Goal: Information Seeking & Learning: Learn about a topic

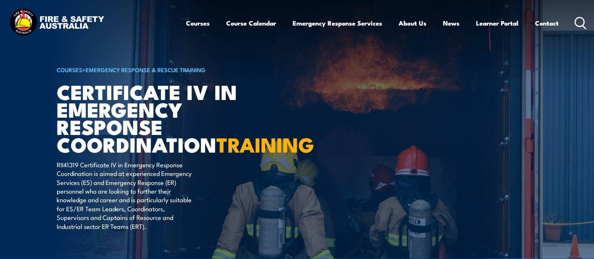
click at [577, 27] on icon at bounding box center [581, 23] width 12 height 12
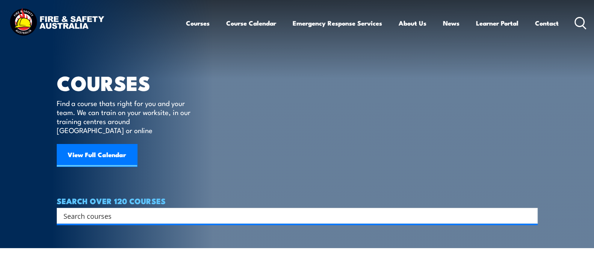
click at [165, 208] on div "Search" at bounding box center [297, 216] width 481 height 16
click at [164, 210] on input "Search input" at bounding box center [293, 215] width 458 height 11
type input "forklift"
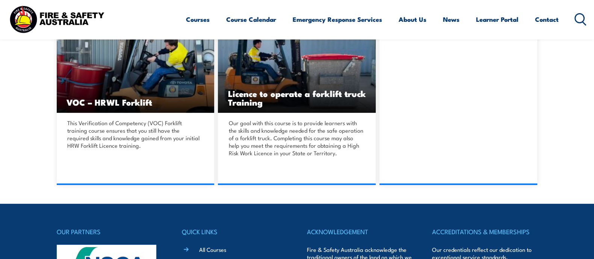
scroll to position [224, 0]
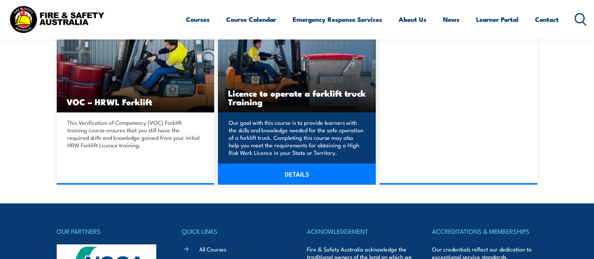
click at [289, 174] on link "DETAILS" at bounding box center [297, 173] width 158 height 21
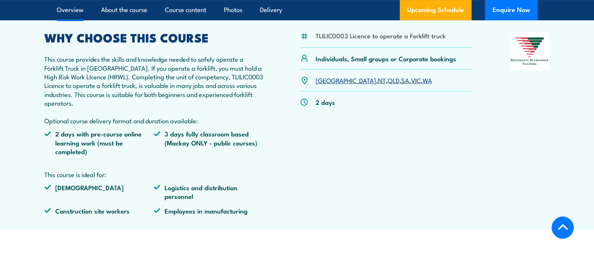
scroll to position [259, 0]
click at [325, 36] on li "TLILIC0003 Licence to operate a Forklift truck" at bounding box center [381, 35] width 130 height 9
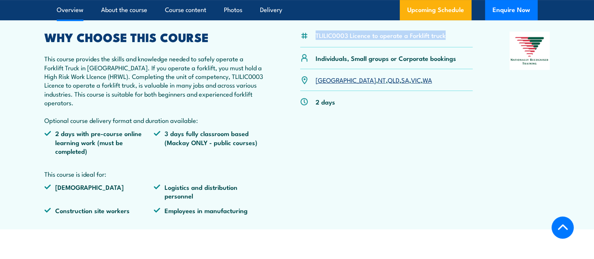
click at [325, 36] on li "TLILIC0003 Licence to operate a Forklift truck" at bounding box center [381, 35] width 130 height 9
copy div "TLILIC0003 Licence to operate a Forklift truck"
